Goal: Task Accomplishment & Management: Manage account settings

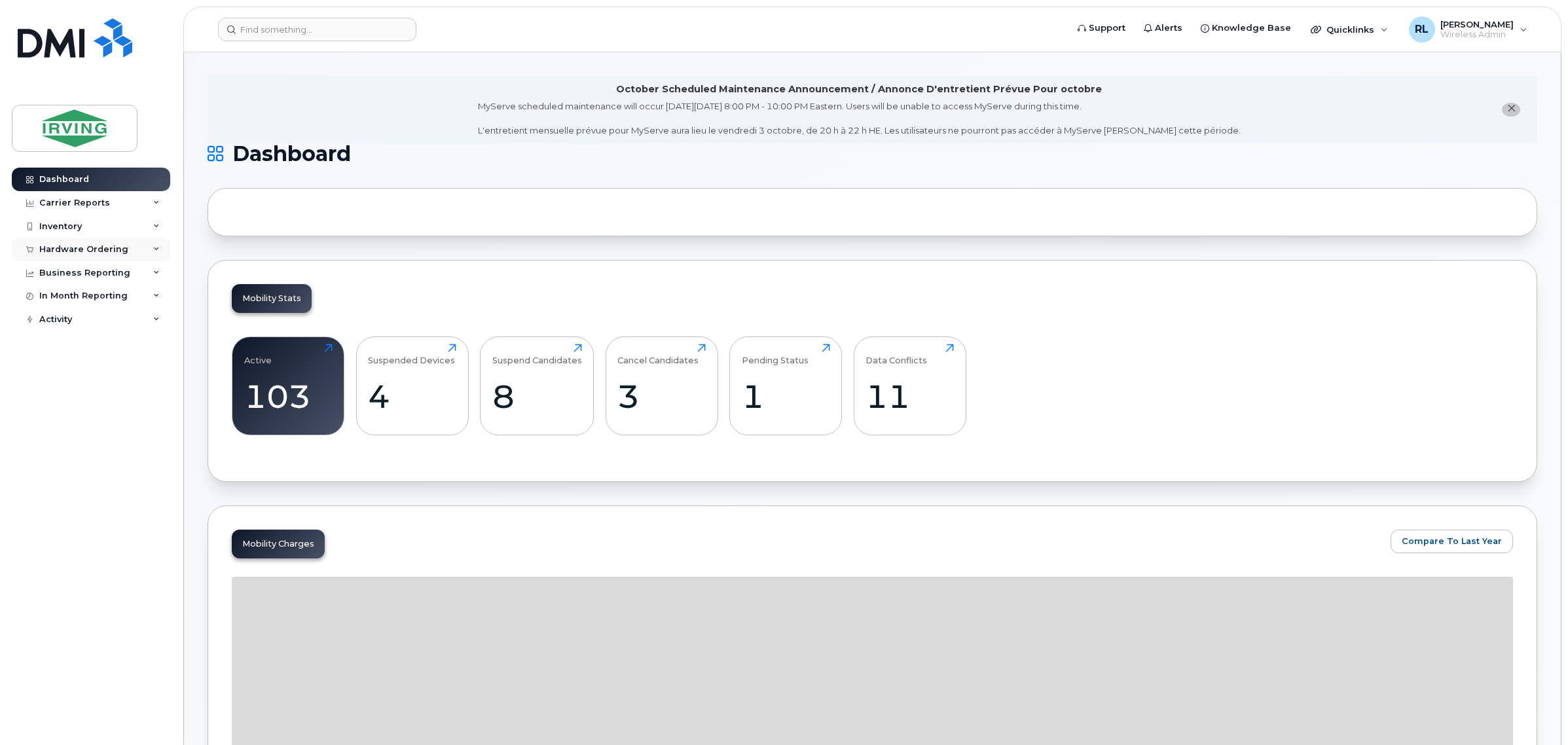
click at [125, 246] on div "Hardware Ordering" at bounding box center [91, 250] width 159 height 23
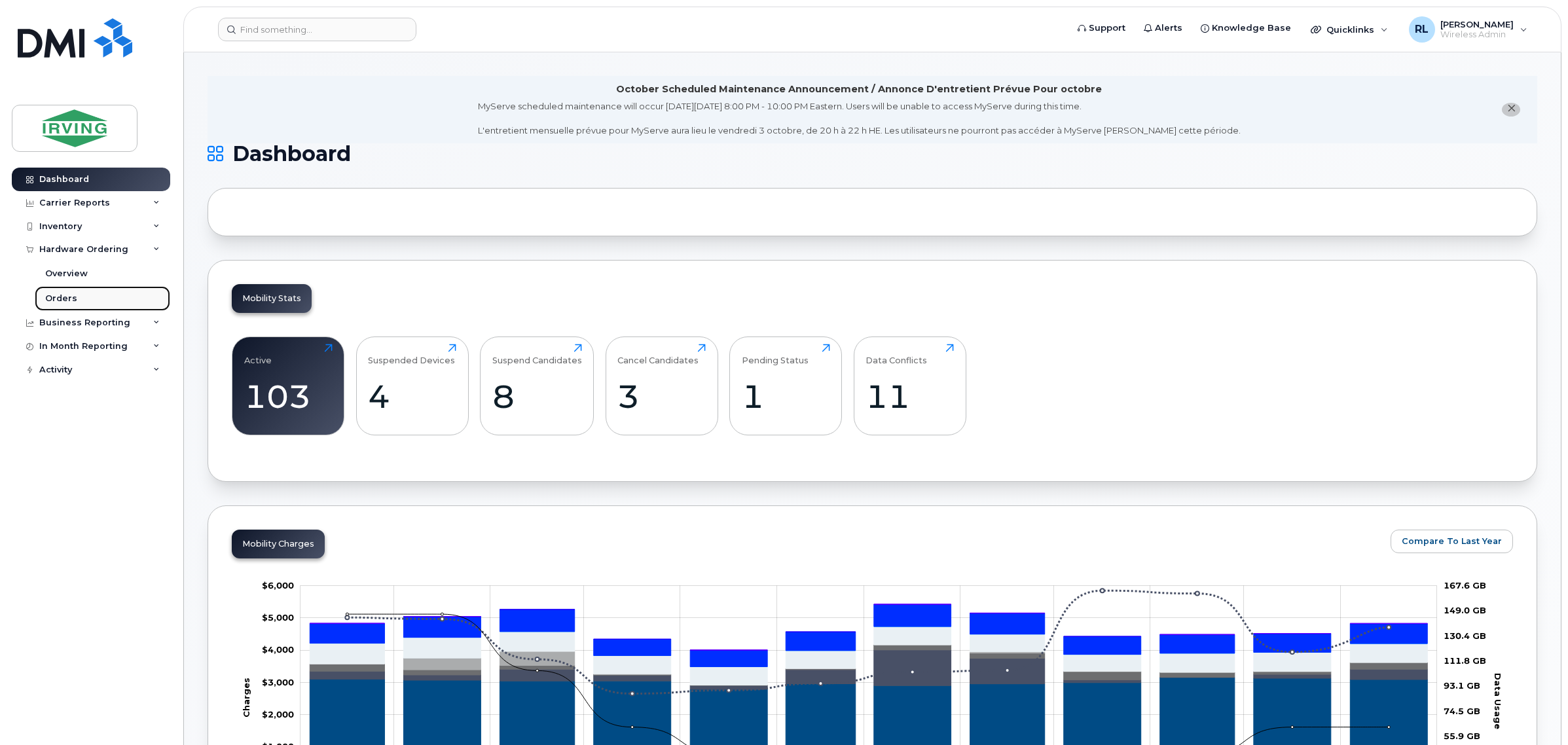
click at [124, 300] on link "Orders" at bounding box center [102, 298] width 135 height 24
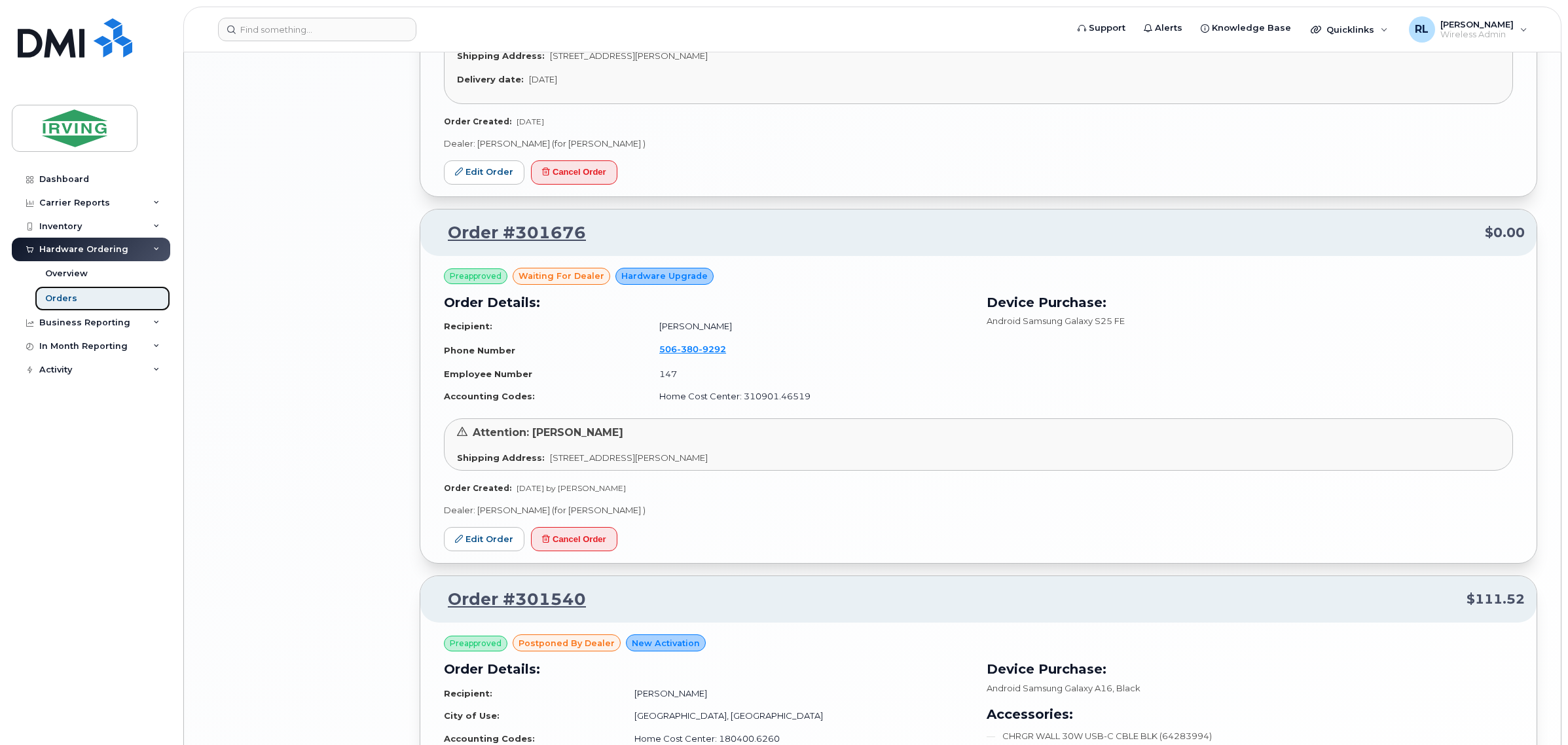
scroll to position [2618, 0]
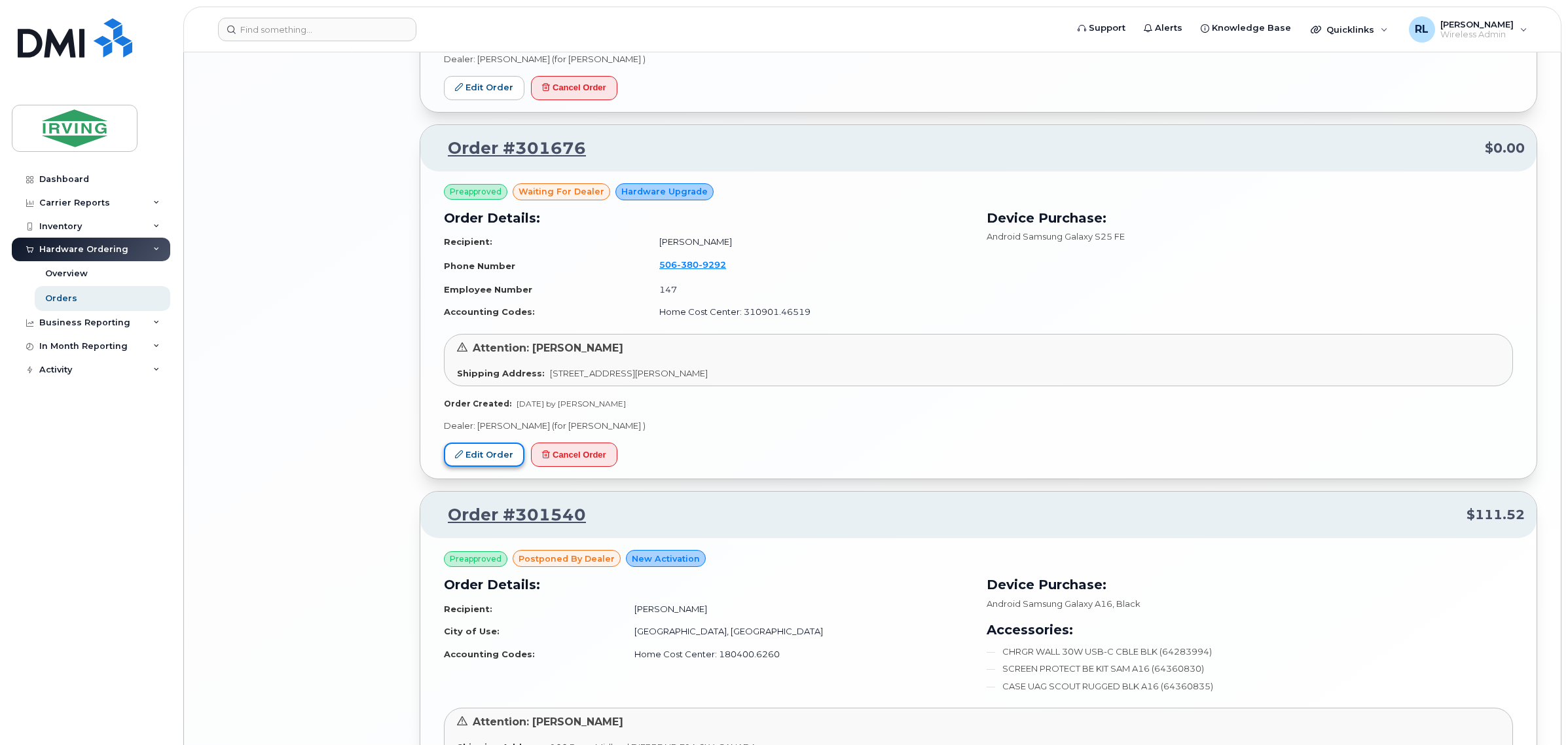
click at [493, 457] on link "Edit Order" at bounding box center [484, 454] width 80 height 24
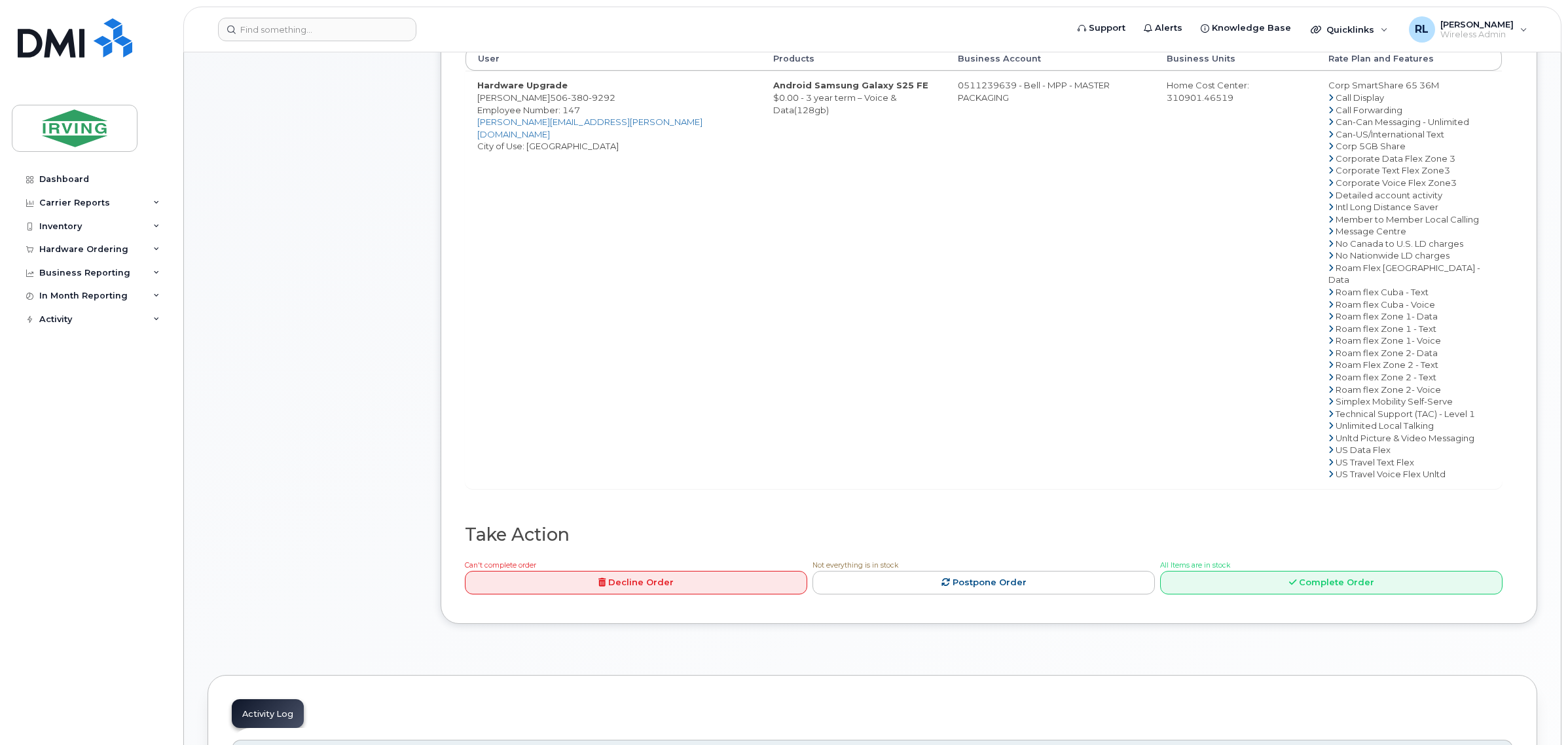
scroll to position [900, 0]
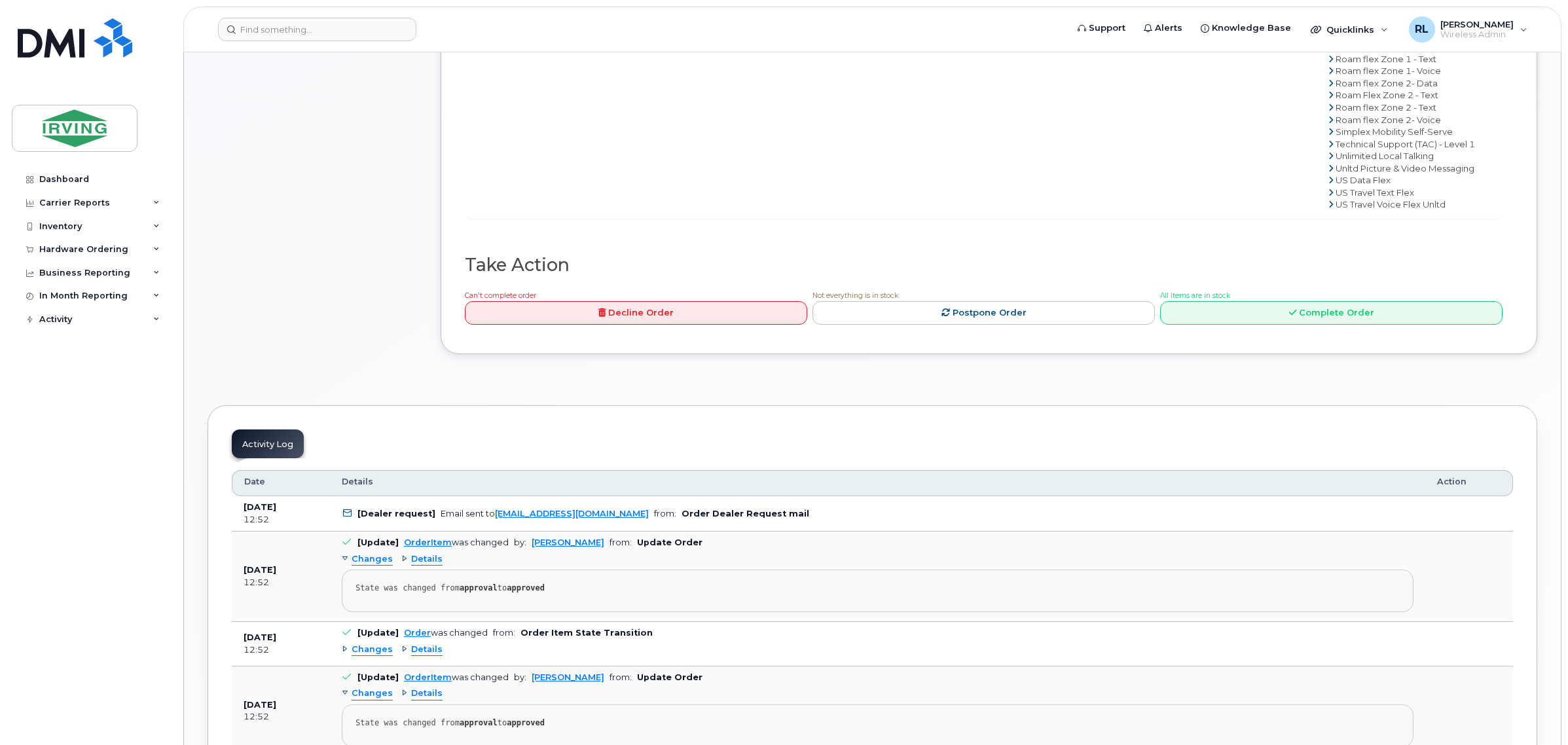
click at [1307, 302] on link "Complete Order" at bounding box center [1332, 313] width 343 height 24
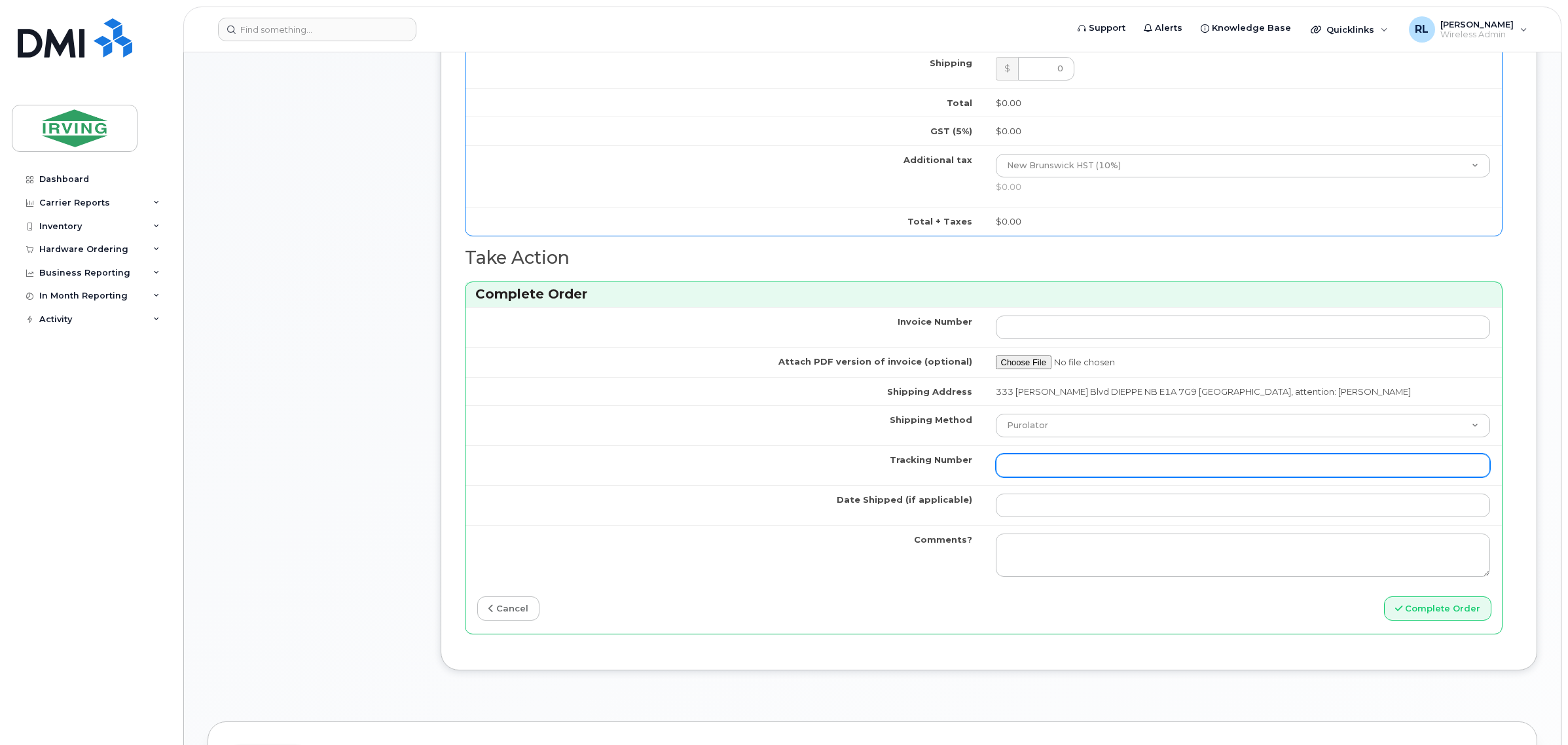
scroll to position [982, 0]
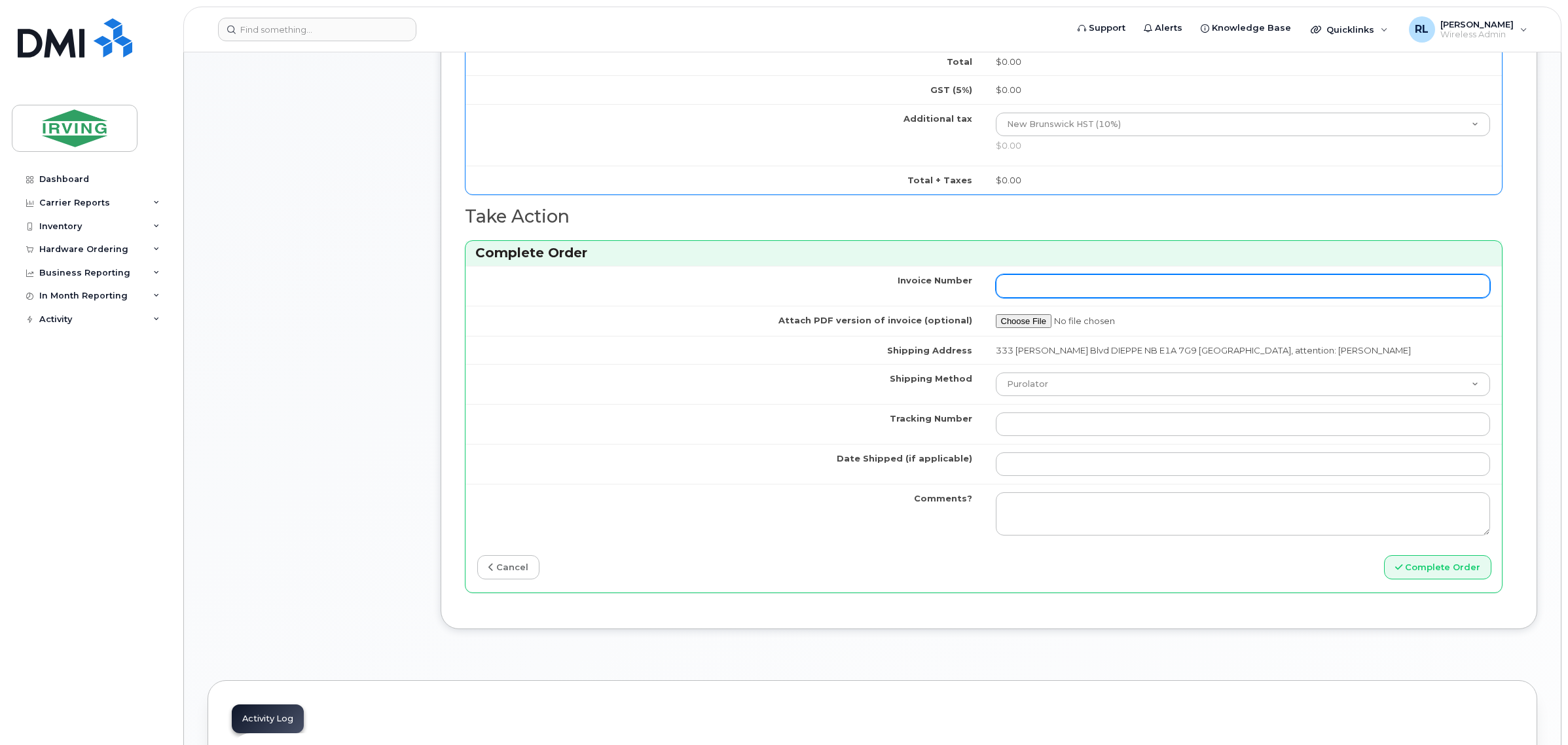
click at [1036, 296] on input "Invoice Number" at bounding box center [1243, 286] width 495 height 23
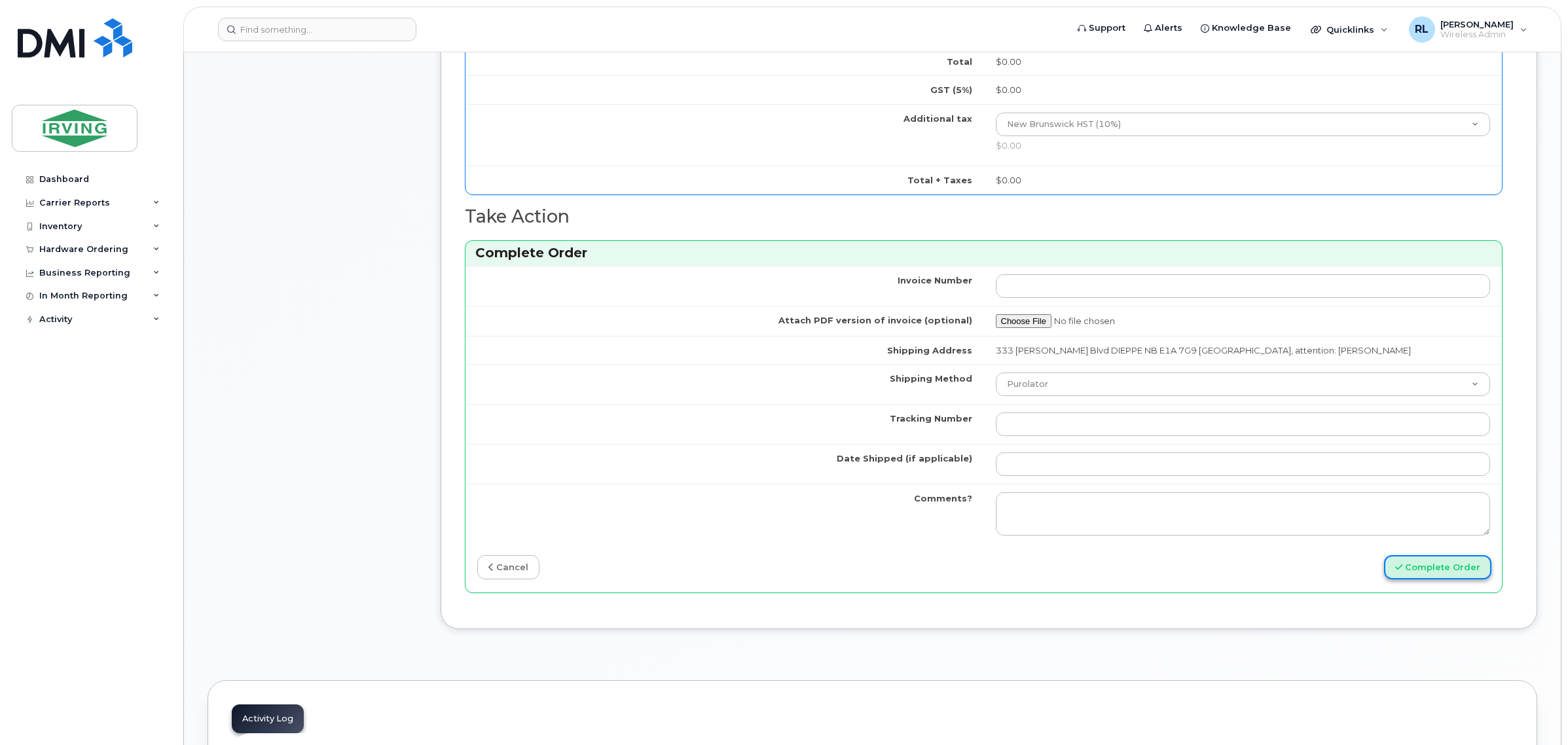
click at [1438, 572] on button "Complete Order" at bounding box center [1438, 567] width 108 height 24
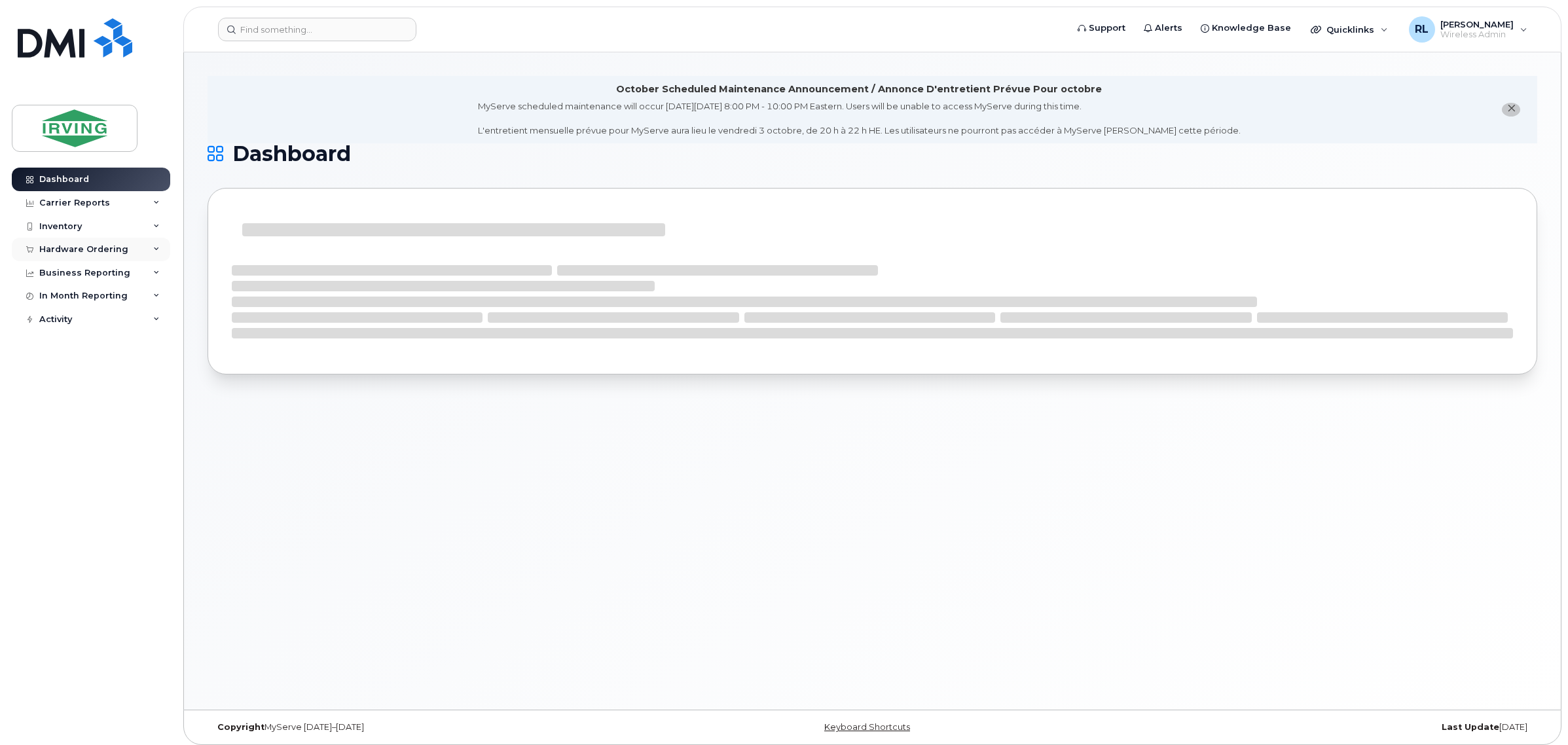
click at [125, 252] on div "Hardware Ordering" at bounding box center [91, 250] width 159 height 23
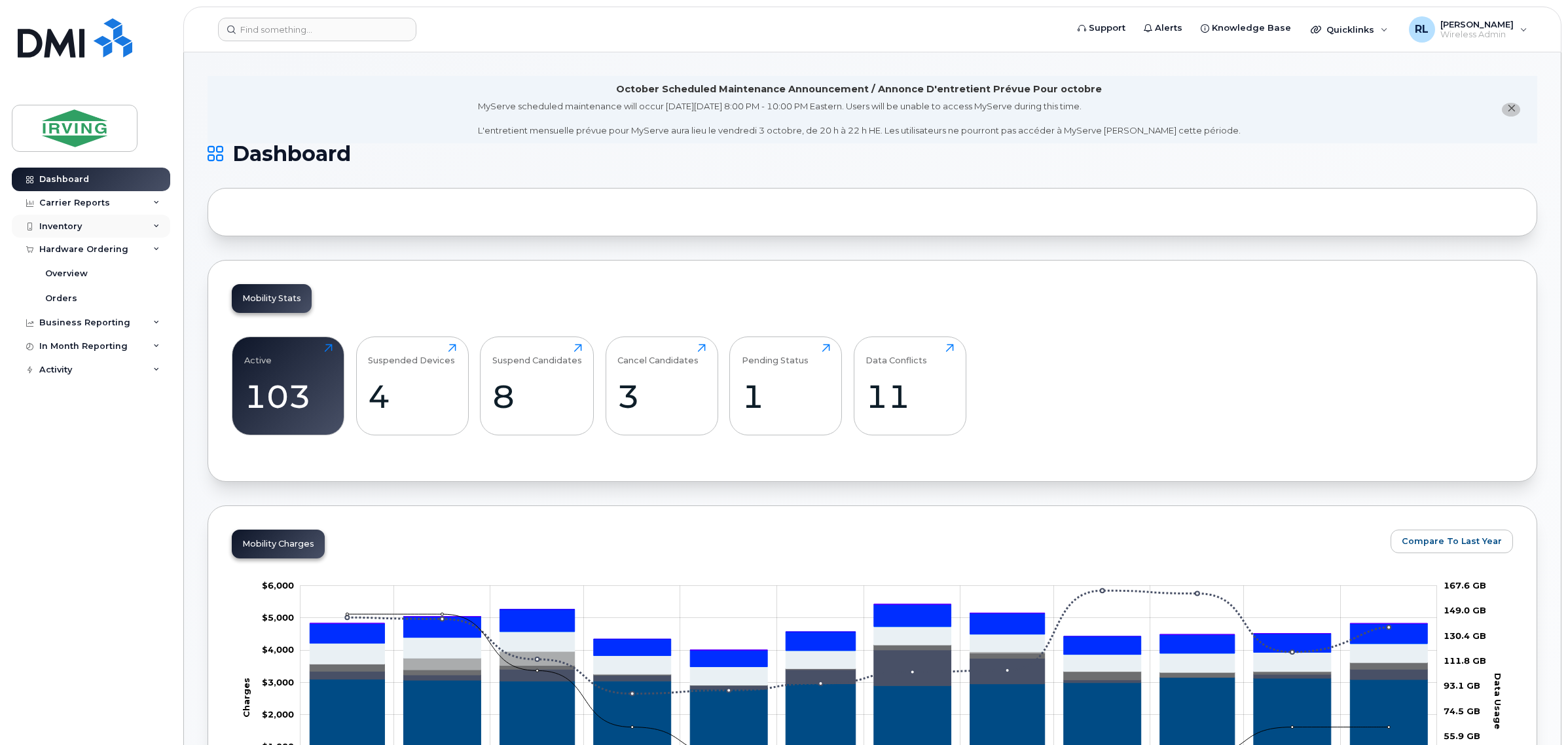
click at [82, 231] on div "Inventory" at bounding box center [91, 226] width 159 height 23
click at [100, 279] on link "Overview" at bounding box center [102, 273] width 135 height 24
click at [76, 302] on link "Orders" at bounding box center [102, 298] width 135 height 24
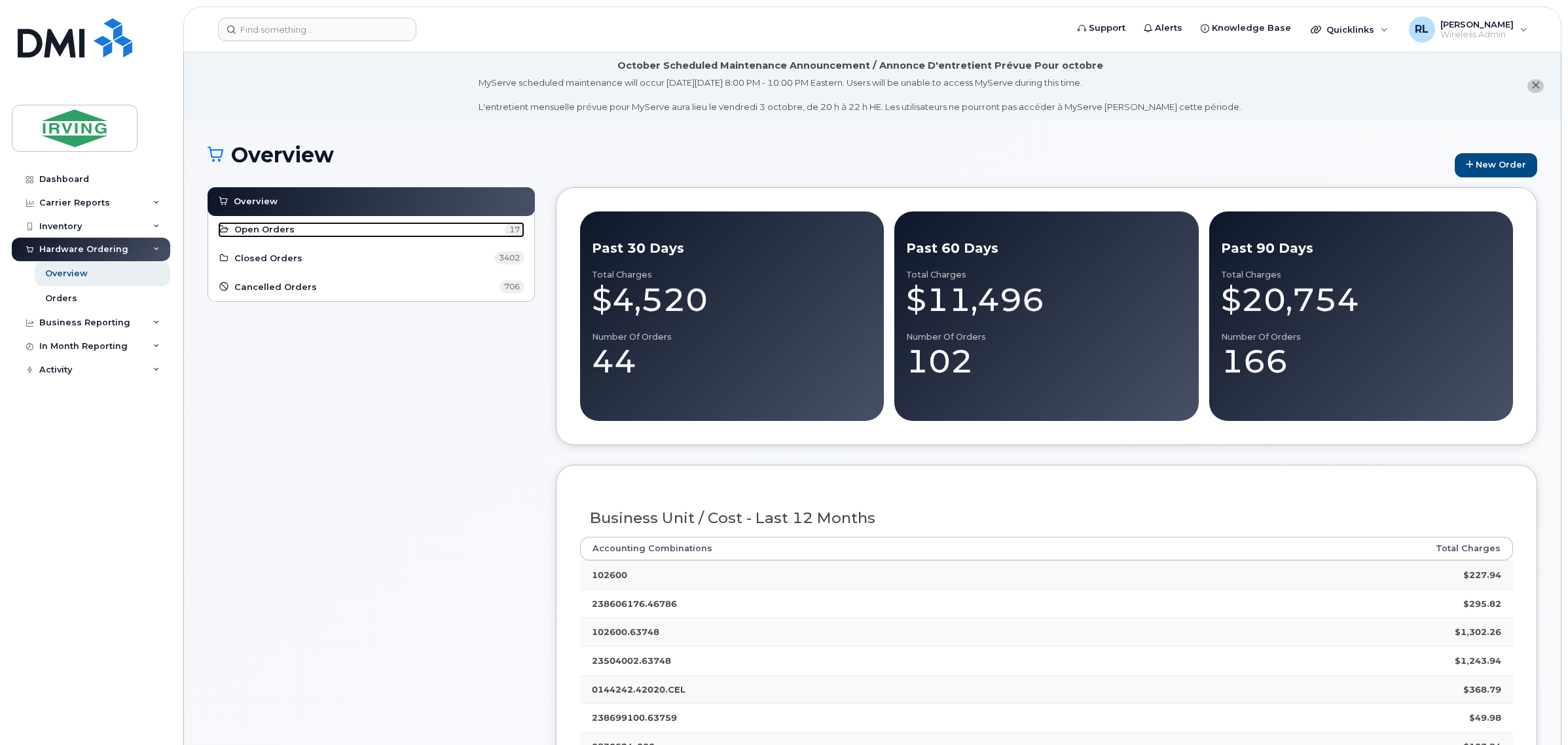
click at [257, 224] on link "Open Orders 17" at bounding box center [371, 230] width 307 height 16
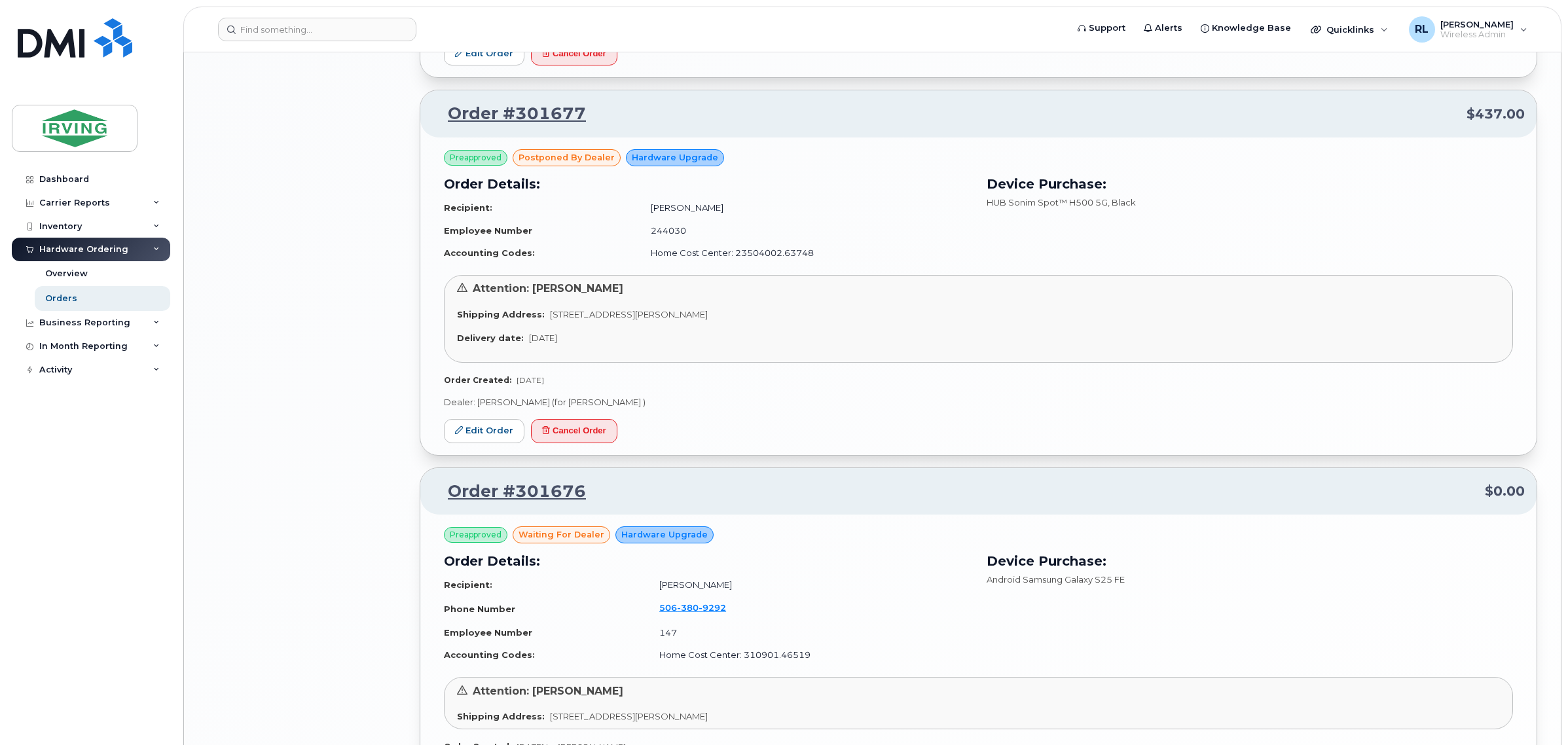
scroll to position [2618, 0]
